Goal: Information Seeking & Learning: Find specific page/section

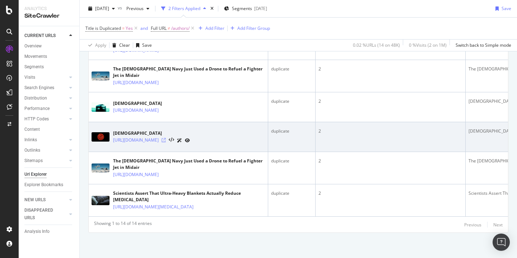
click at [166, 140] on icon at bounding box center [164, 140] width 4 height 4
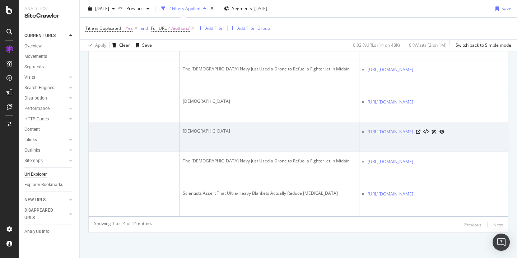
scroll to position [0, 315]
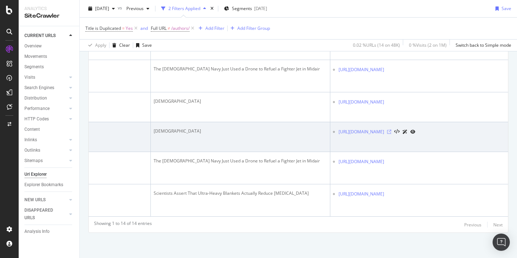
click at [391, 131] on icon at bounding box center [389, 132] width 4 height 4
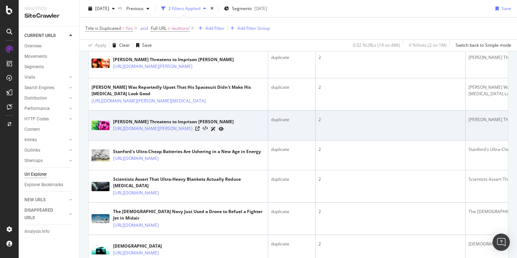
scroll to position [303, 0]
